Goal: Task Accomplishment & Management: Use online tool/utility

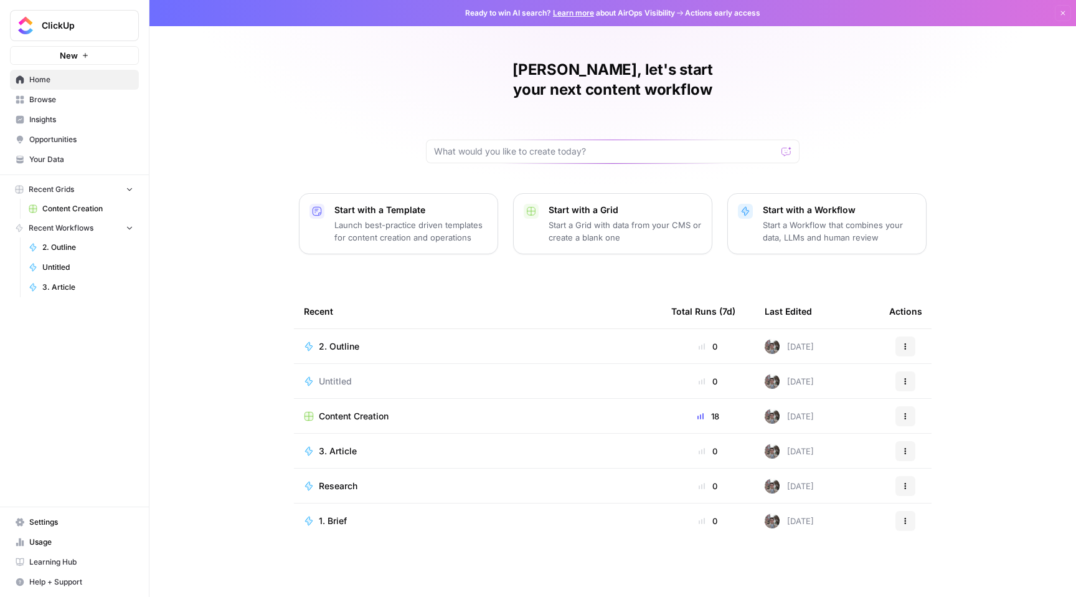
click at [359, 144] on div "Brett, let's start your next content workflow Start with a Template Launch best…" at bounding box center [613, 298] width 927 height 597
click at [348, 340] on span "2. Outline" at bounding box center [339, 346] width 40 height 12
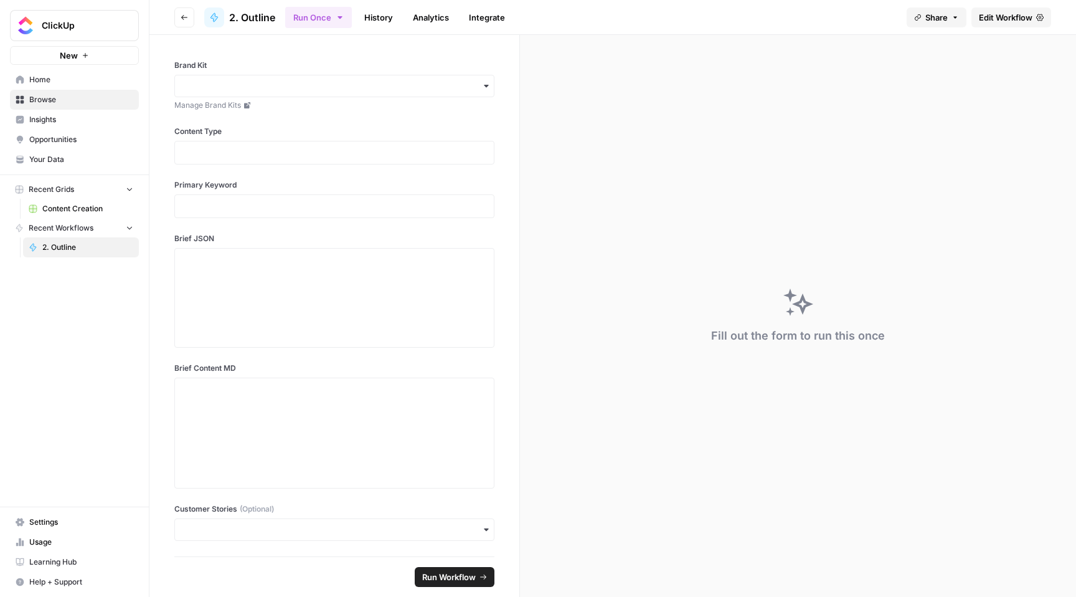
click at [55, 524] on span "Settings" at bounding box center [81, 521] width 104 height 11
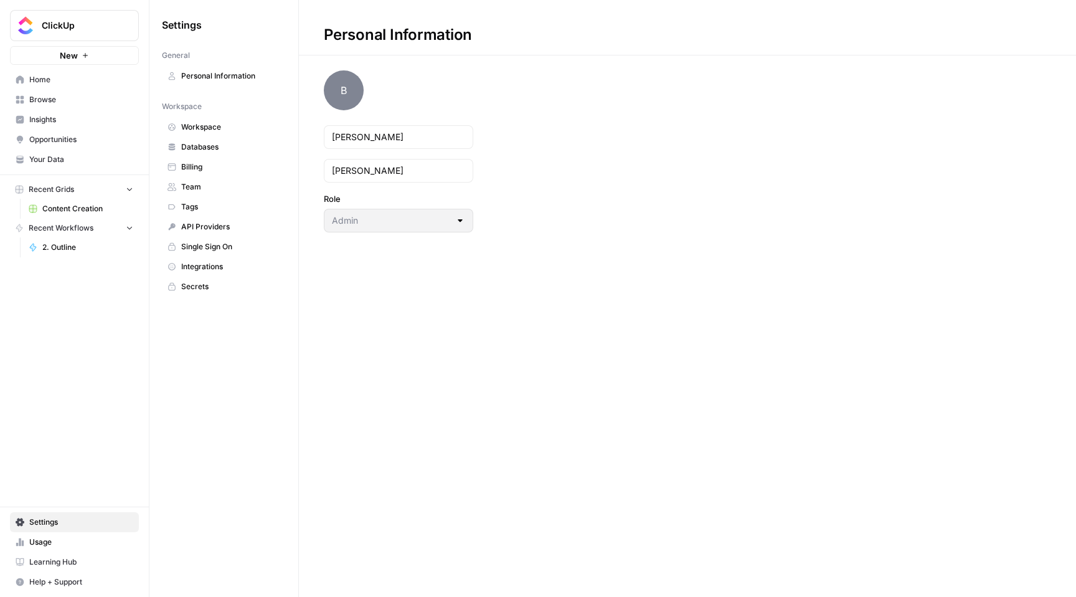
click at [84, 49] on button "New" at bounding box center [74, 55] width 129 height 19
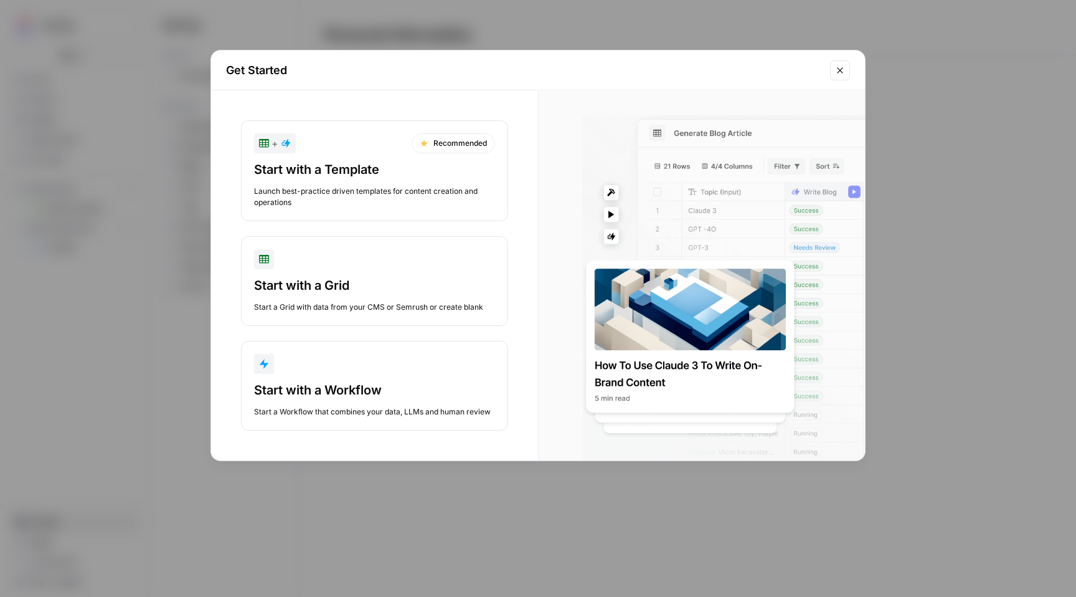
click at [847, 60] on button "Close modal" at bounding box center [840, 70] width 20 height 20
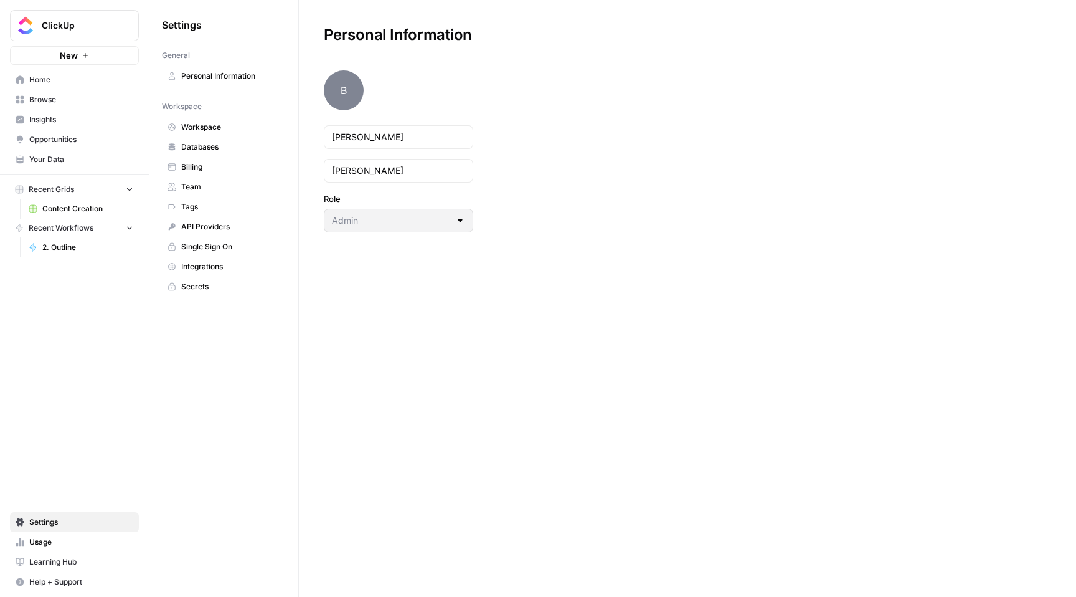
click at [52, 539] on span "Usage" at bounding box center [81, 541] width 104 height 11
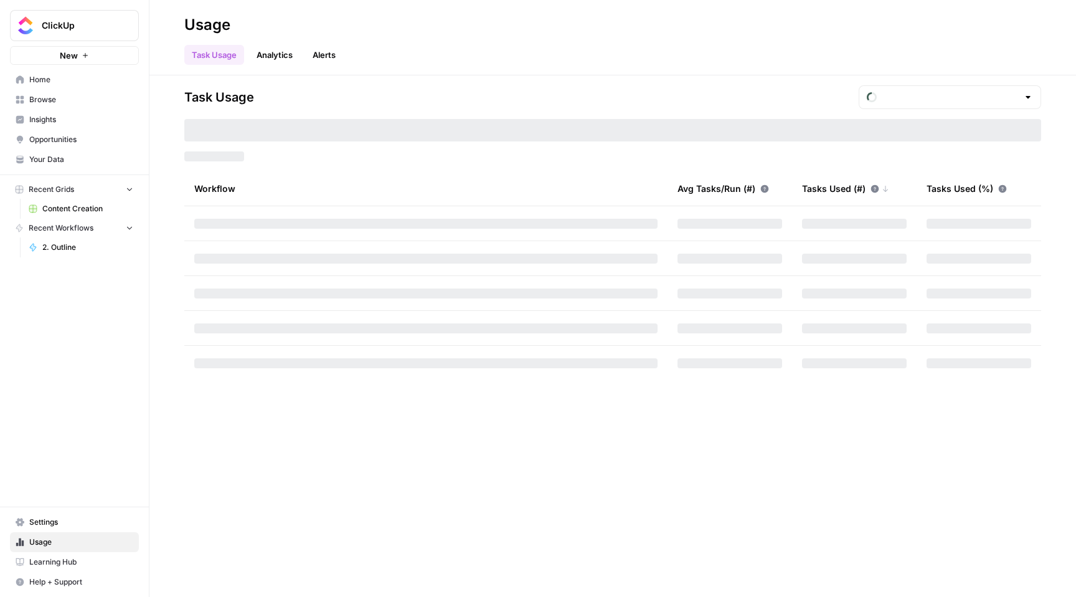
type input "October Tasks"
click at [59, 521] on span "Settings" at bounding box center [81, 521] width 104 height 11
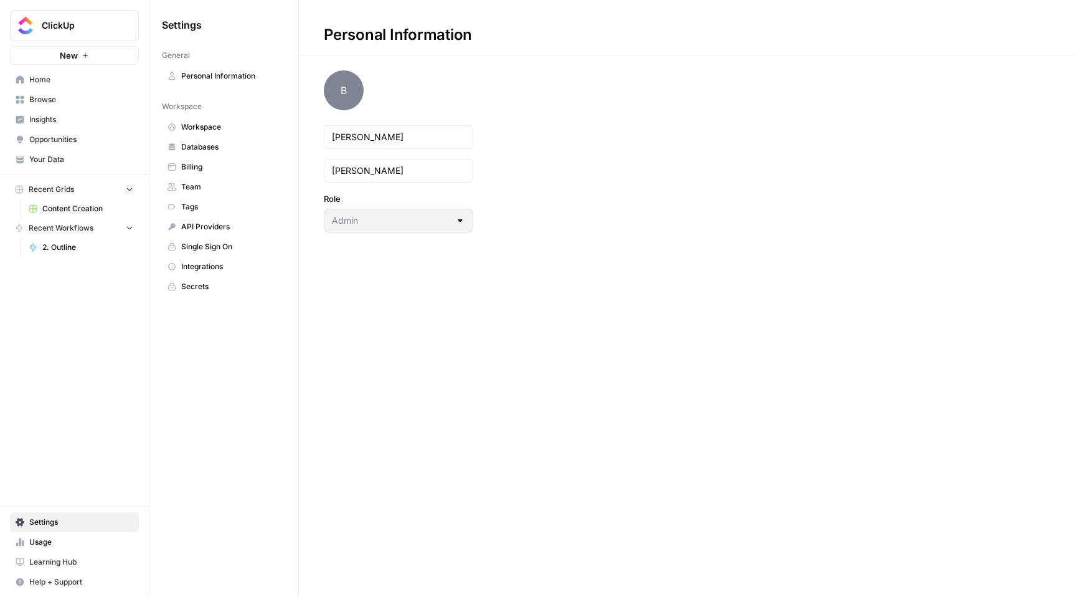
click at [111, 294] on div "ClickUp New Home Browse Insights Opportunities Your Data Recent Grids Content C…" at bounding box center [74, 298] width 149 height 597
click at [91, 50] on button "New" at bounding box center [74, 55] width 129 height 19
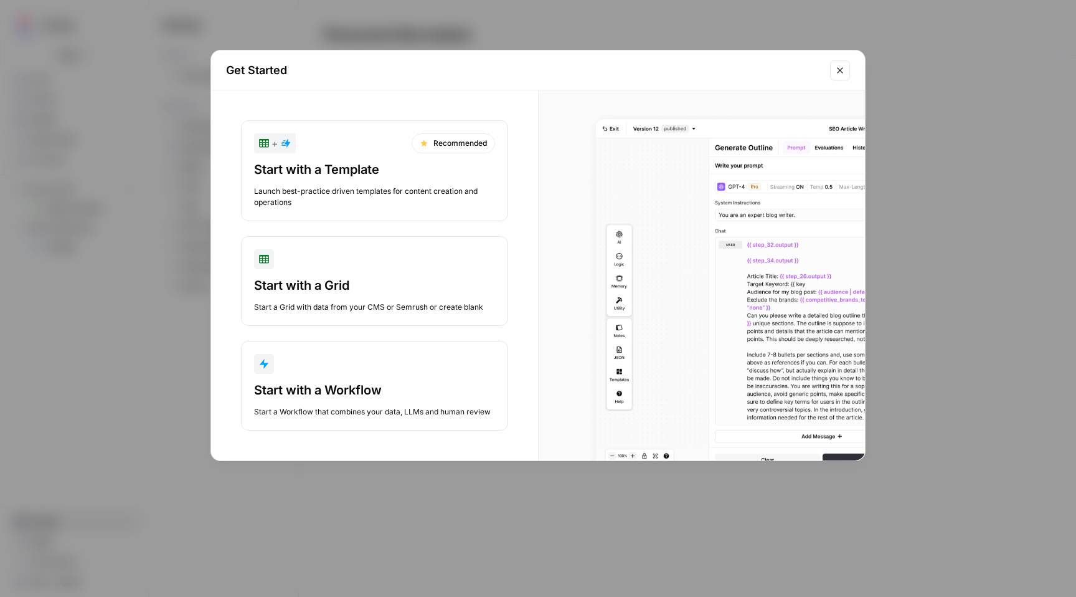
click at [386, 364] on div "button" at bounding box center [374, 364] width 241 height 20
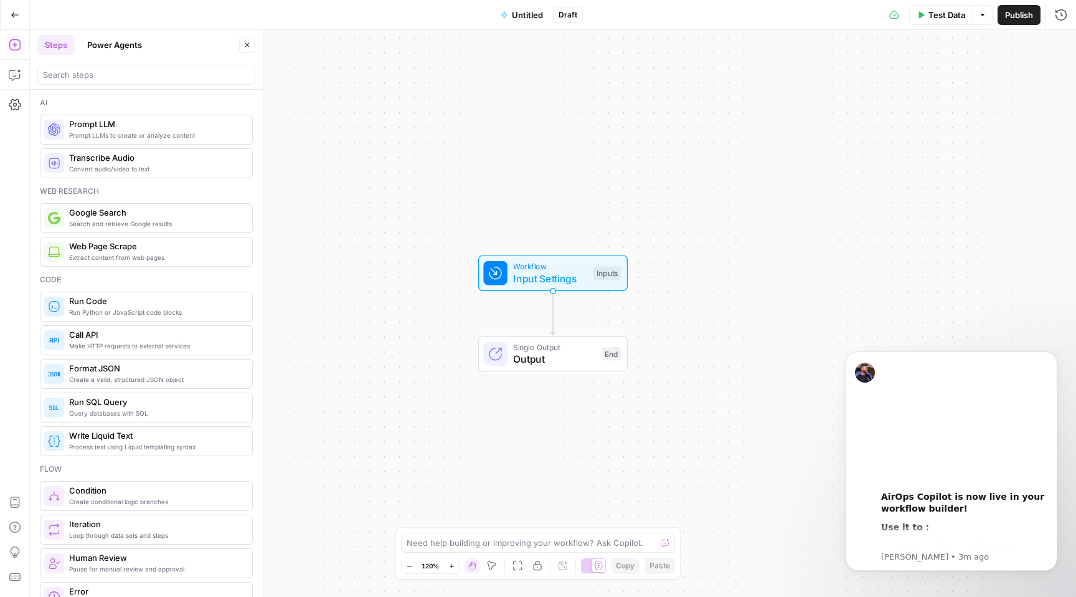
click at [105, 40] on button "Power Agents" at bounding box center [115, 45] width 70 height 20
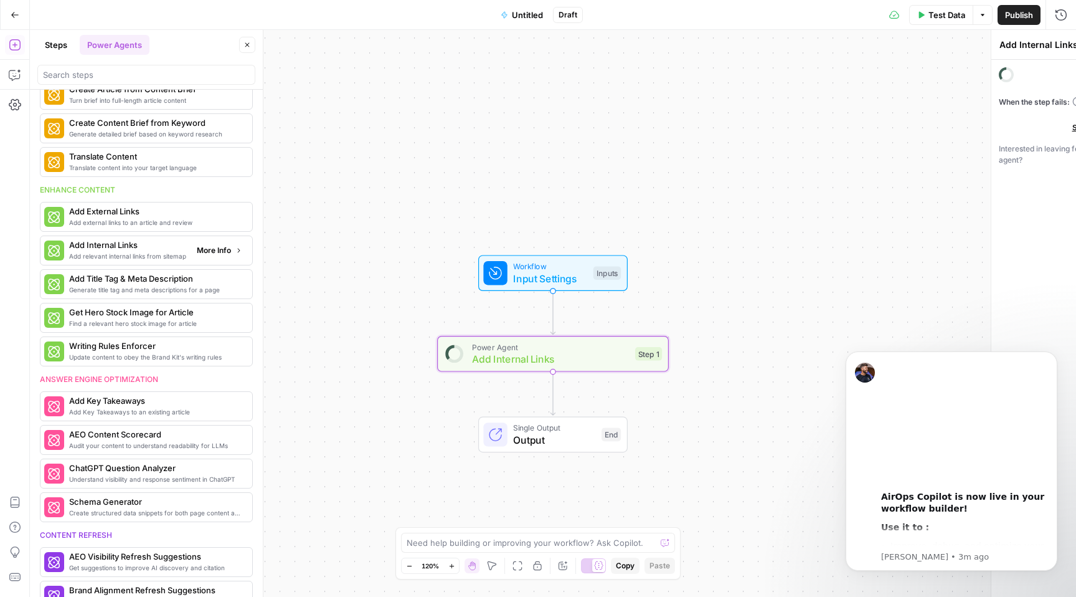
scroll to position [226, 0]
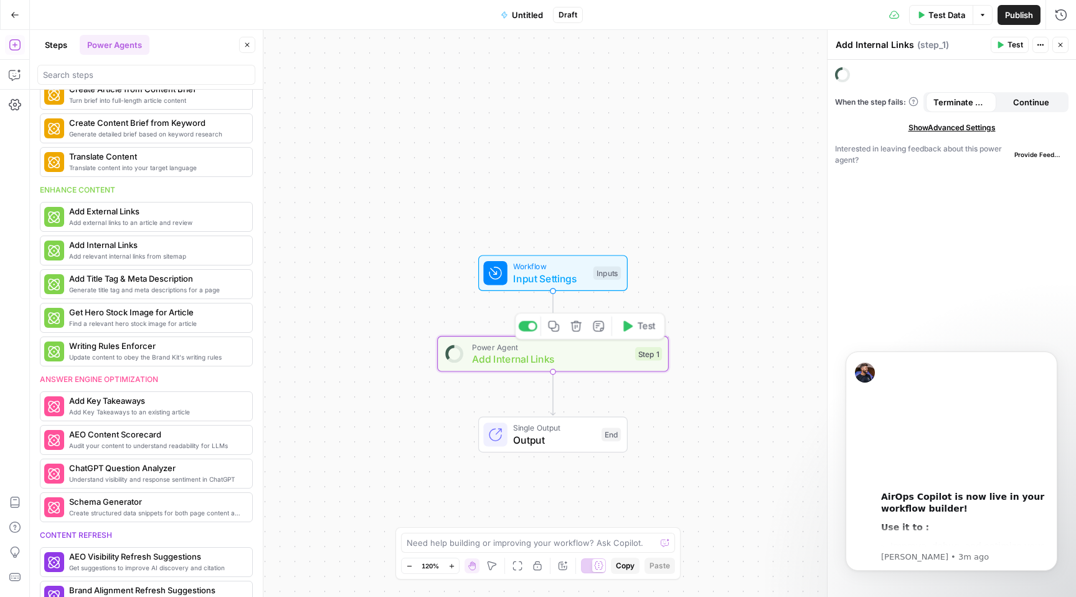
click at [549, 346] on span "Power Agent" at bounding box center [550, 347] width 157 height 12
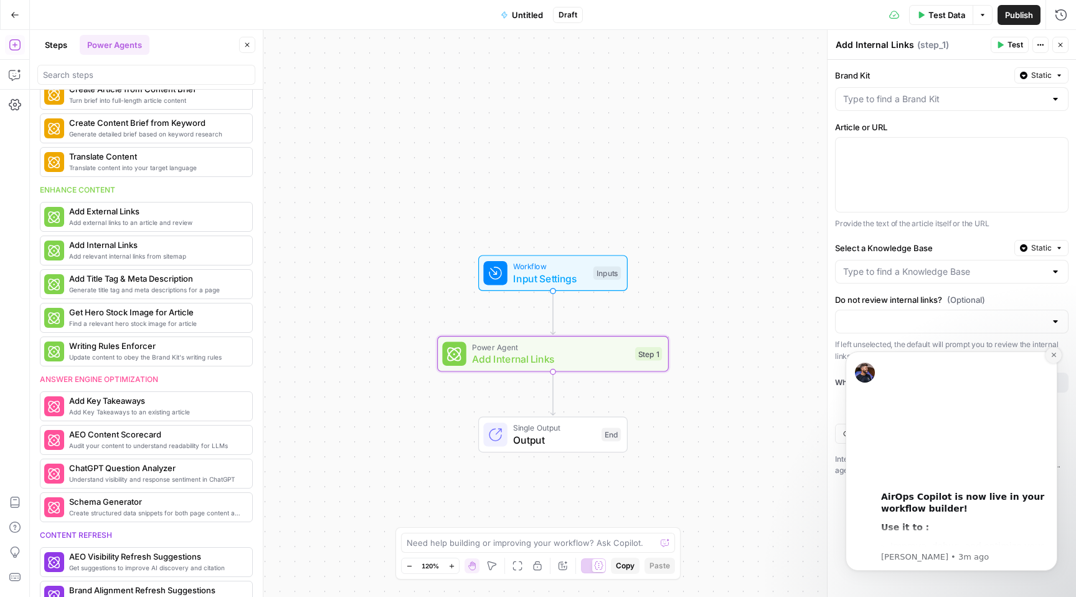
click at [1053, 358] on icon "Dismiss notification" at bounding box center [1054, 354] width 7 height 7
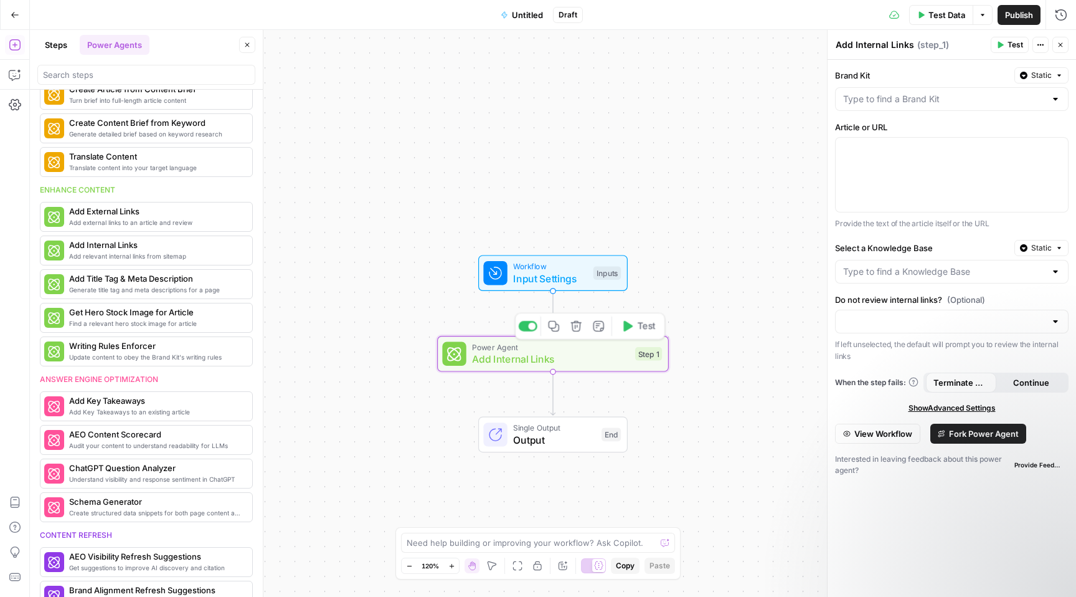
click at [617, 353] on span "Add Internal Links" at bounding box center [550, 358] width 157 height 15
click at [552, 352] on span "Add Internal Links" at bounding box center [550, 358] width 157 height 15
click at [618, 354] on span "Add Internal Links" at bounding box center [550, 358] width 157 height 15
click at [603, 350] on span "Power Agent" at bounding box center [550, 347] width 157 height 12
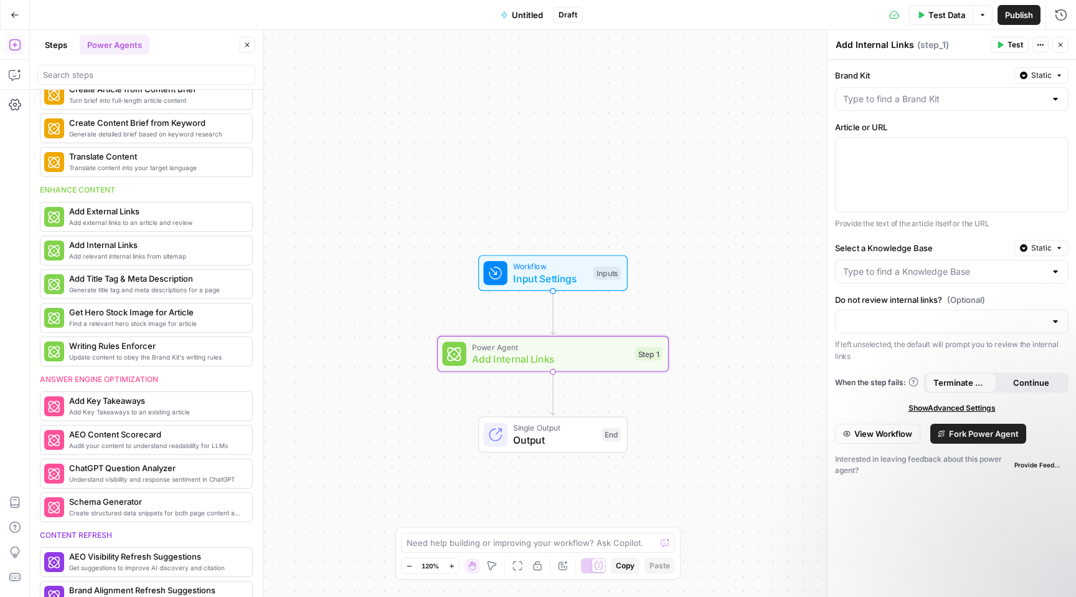
click at [1007, 437] on span "Fork Power Agent" at bounding box center [984, 433] width 70 height 12
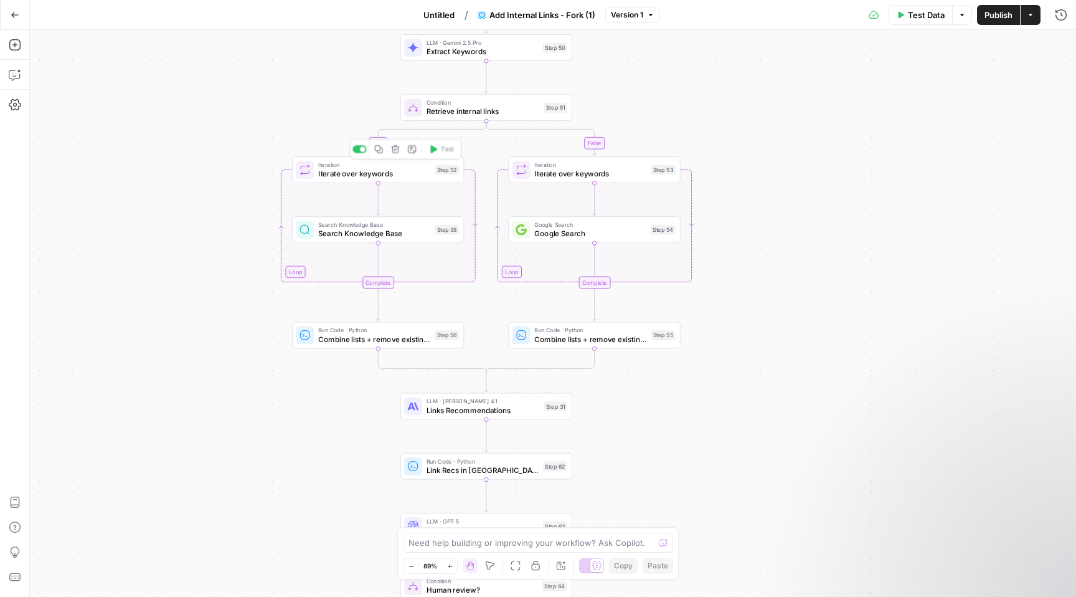
click at [393, 176] on span "Iterate over keywords" at bounding box center [374, 173] width 112 height 11
click at [558, 174] on span "Iterate over keywords" at bounding box center [591, 173] width 112 height 11
click at [720, 145] on div "true false true false true false Workflow Input Settings Inputs LLM · GPT-5 Nan…" at bounding box center [553, 313] width 1047 height 567
click at [596, 174] on span "Iterate over keywords" at bounding box center [591, 173] width 112 height 11
click at [504, 112] on span "Retrieve internal links" at bounding box center [483, 111] width 113 height 11
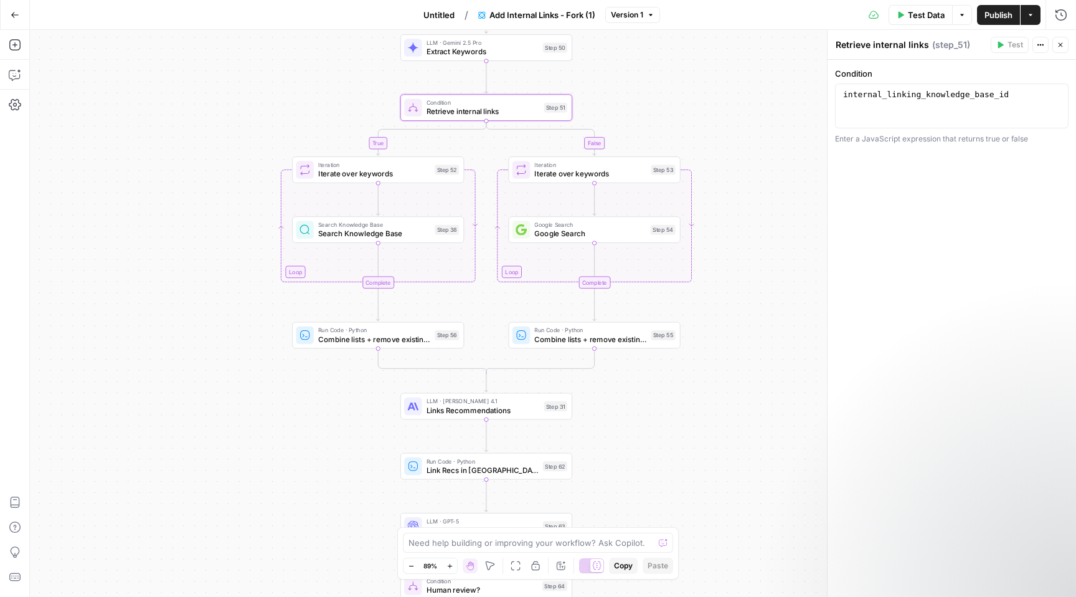
click at [1037, 50] on div "Run History E" at bounding box center [1035, 42] width 73 height 22
click at [1041, 45] on icon "button" at bounding box center [1041, 45] width 2 height 2
click at [487, 110] on span "Retrieve internal links" at bounding box center [483, 111] width 113 height 11
click at [415, 109] on icon at bounding box center [412, 107] width 11 height 11
